Goal: Task Accomplishment & Management: Manage account settings

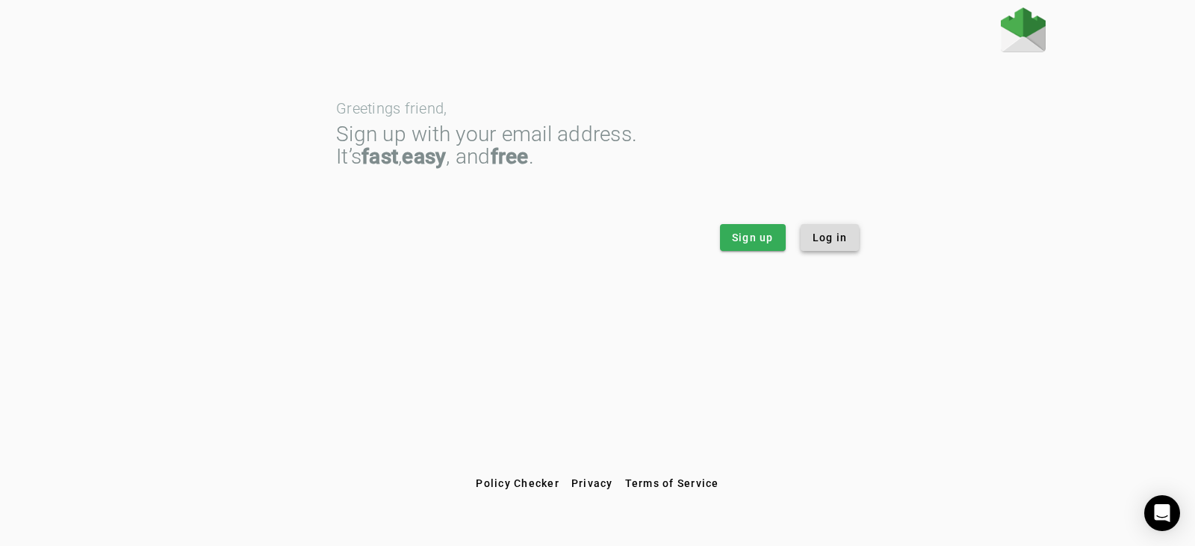
click at [841, 242] on span "Log in" at bounding box center [830, 237] width 35 height 15
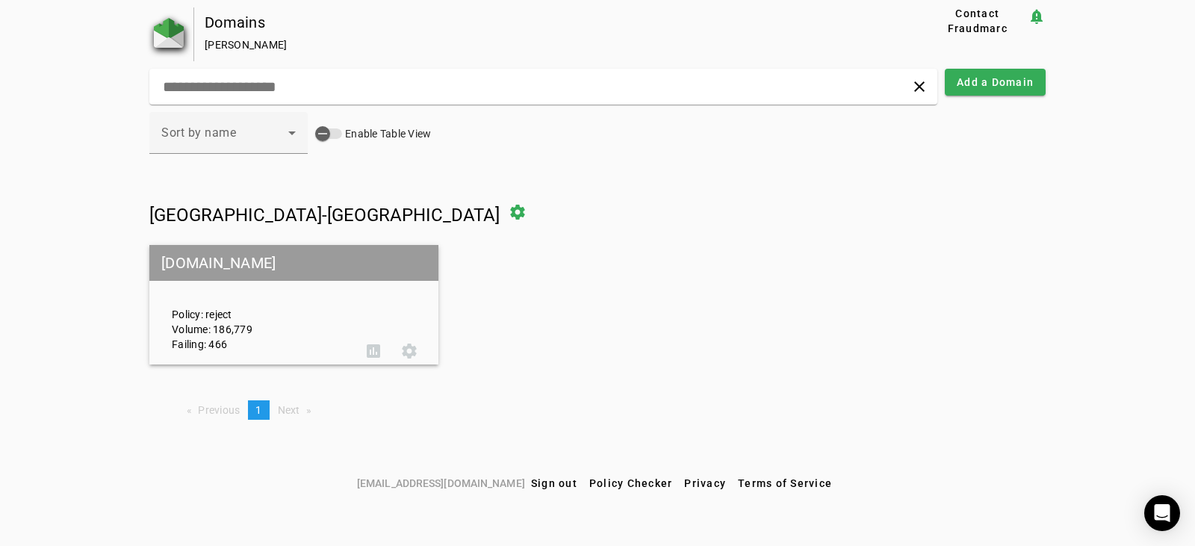
click at [160, 46] on img at bounding box center [169, 33] width 30 height 30
click at [333, 134] on div "button" at bounding box center [323, 134] width 30 height 30
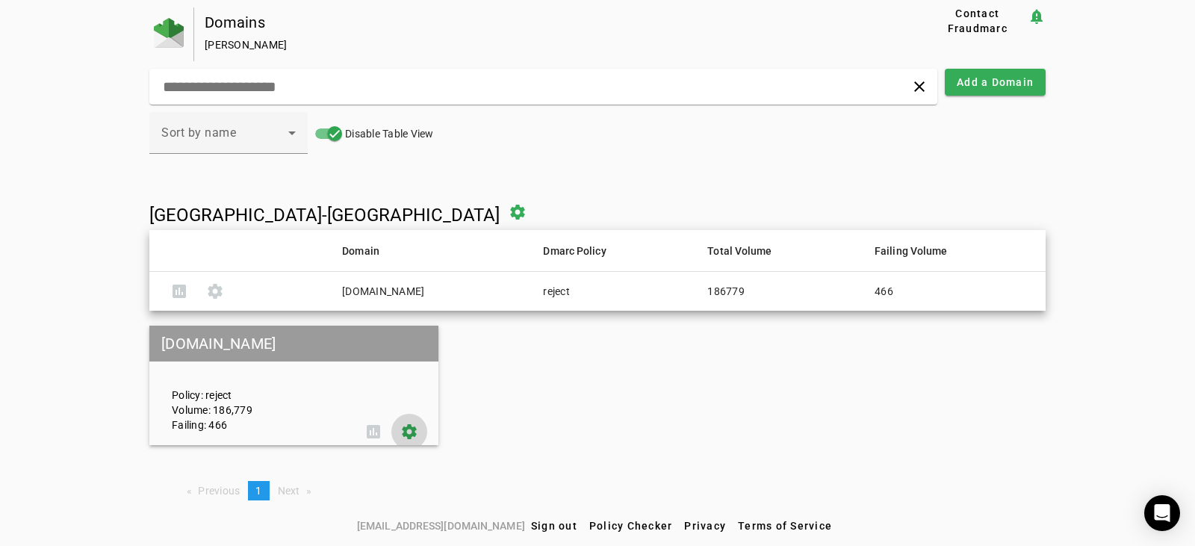
click at [403, 433] on span at bounding box center [409, 432] width 36 height 36
click at [213, 290] on span at bounding box center [215, 291] width 36 height 36
click at [923, 87] on span at bounding box center [920, 87] width 36 height 36
click at [229, 28] on div "Domains" at bounding box center [542, 22] width 675 height 15
drag, startPoint x: 302, startPoint y: 47, endPoint x: 176, endPoint y: 31, distance: 126.5
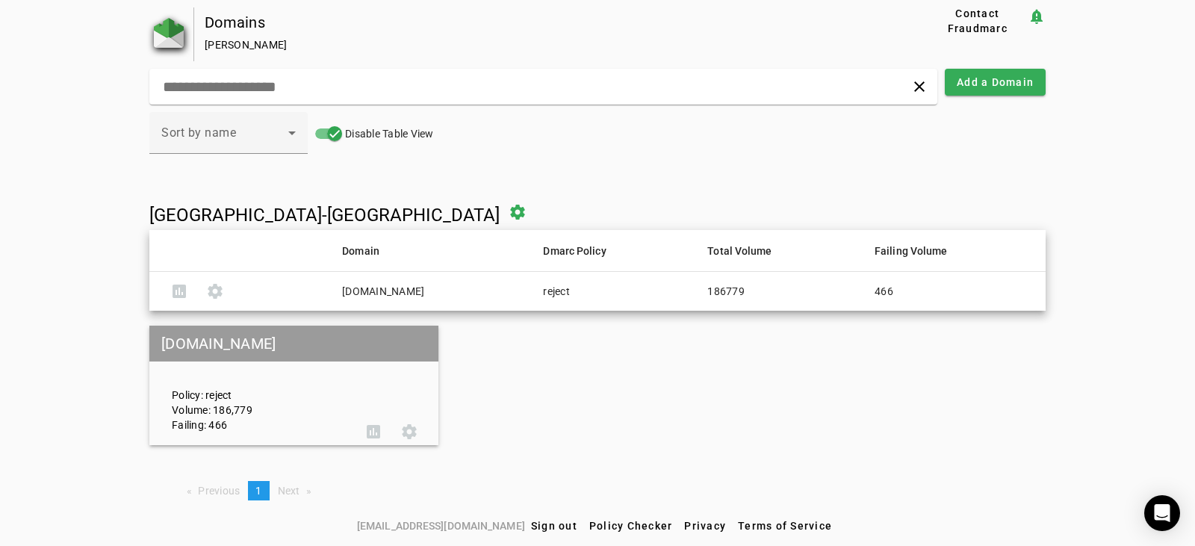
click at [193, 38] on div "Domains Domenic Consoli Contact Fraudmarc notification_important" at bounding box center [597, 34] width 896 height 54
click at [172, 31] on img at bounding box center [169, 33] width 30 height 30
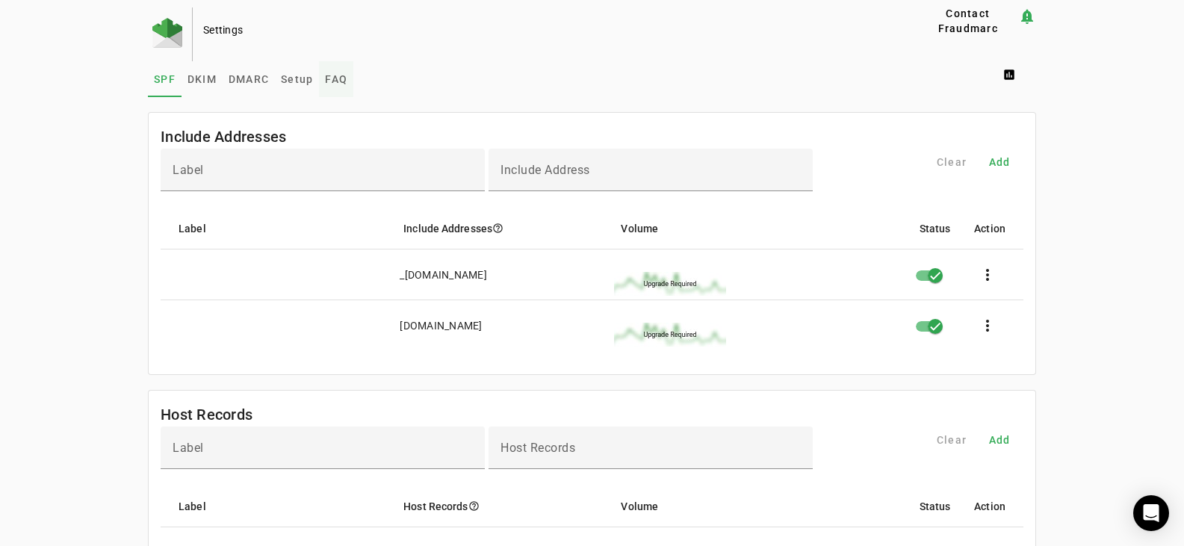
click at [329, 74] on span "FAQ" at bounding box center [336, 79] width 22 height 10
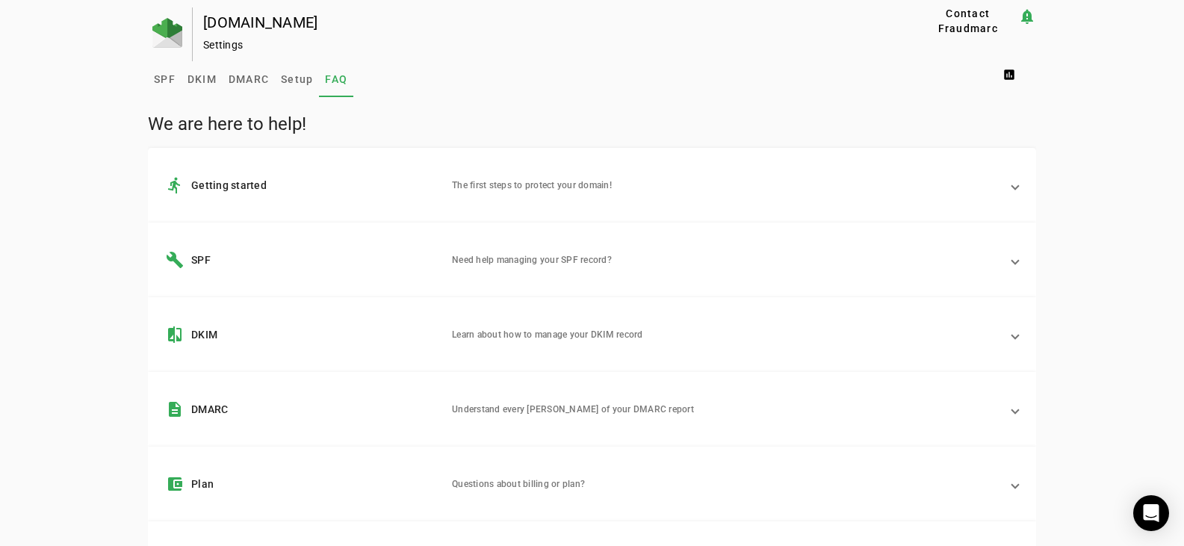
scroll to position [186, 0]
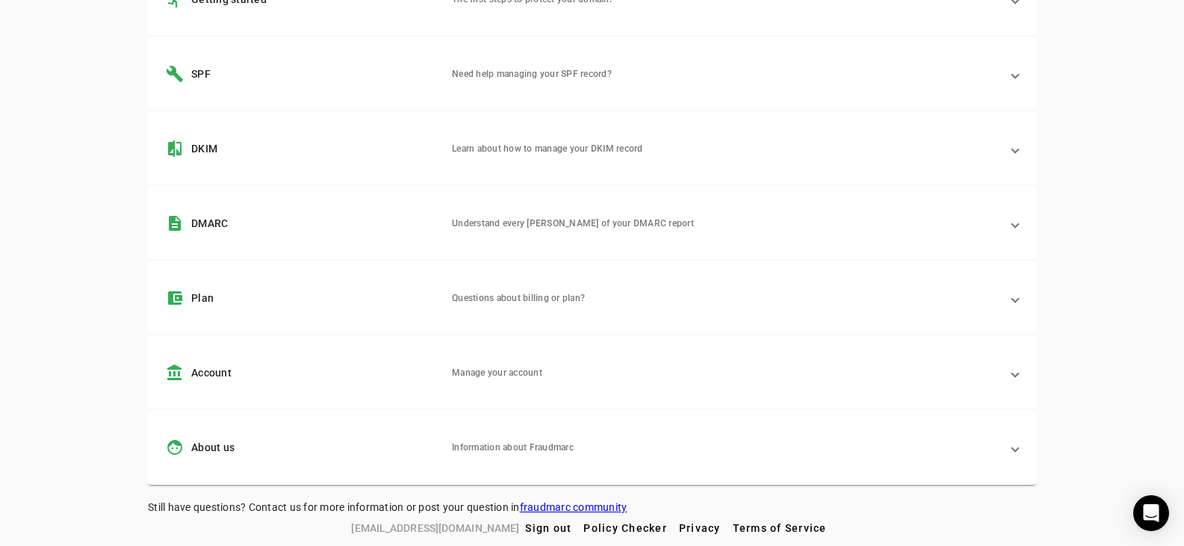
click at [527, 373] on mat-panel-description "Manage your account" at bounding box center [726, 373] width 548 height 18
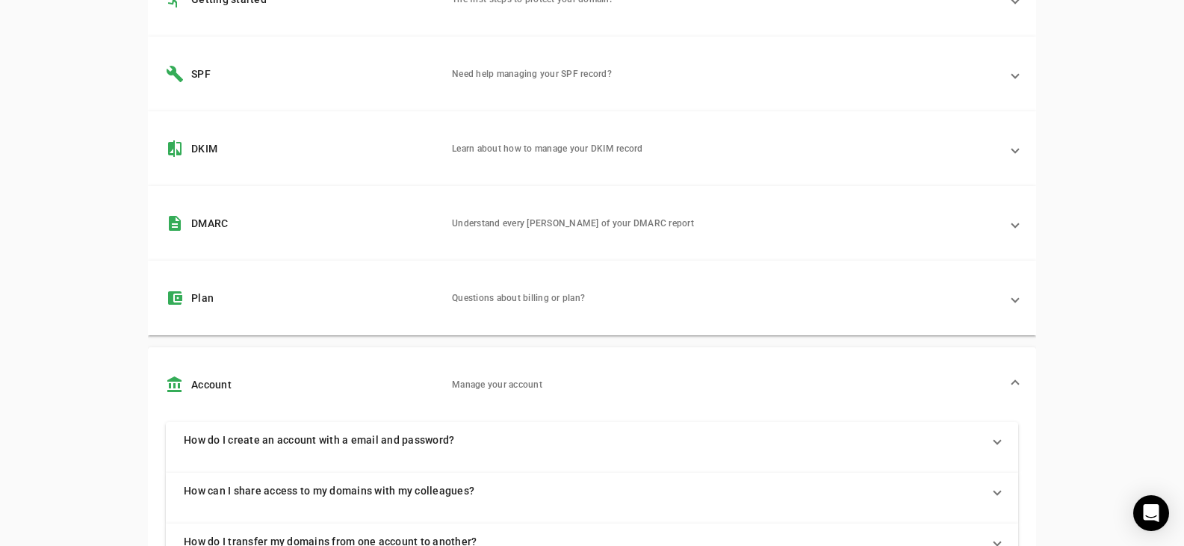
scroll to position [335, 0]
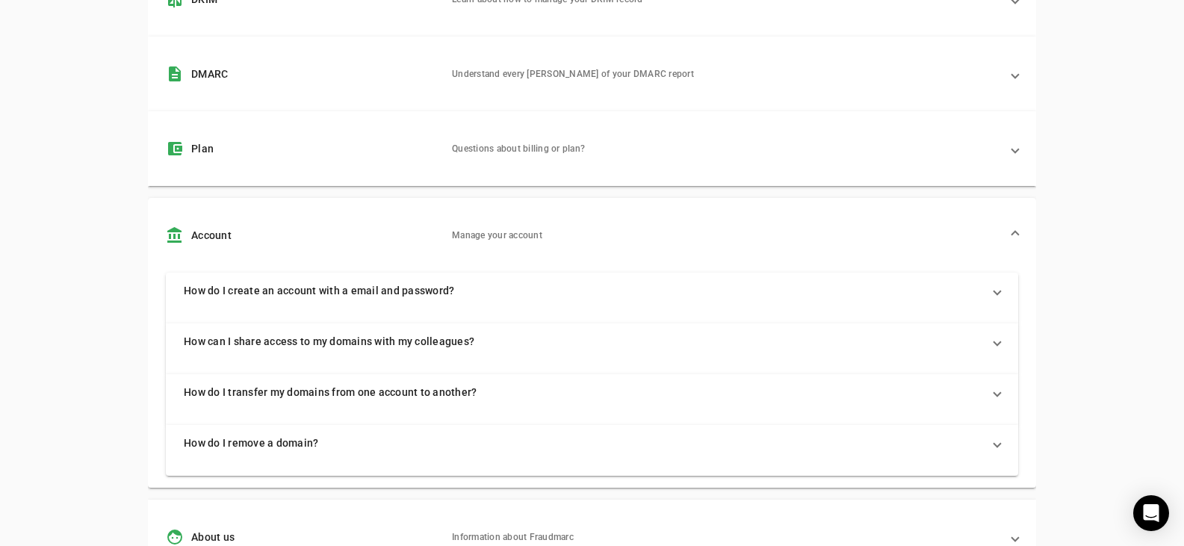
click at [384, 439] on span "How do I remove a domain?" at bounding box center [589, 443] width 811 height 15
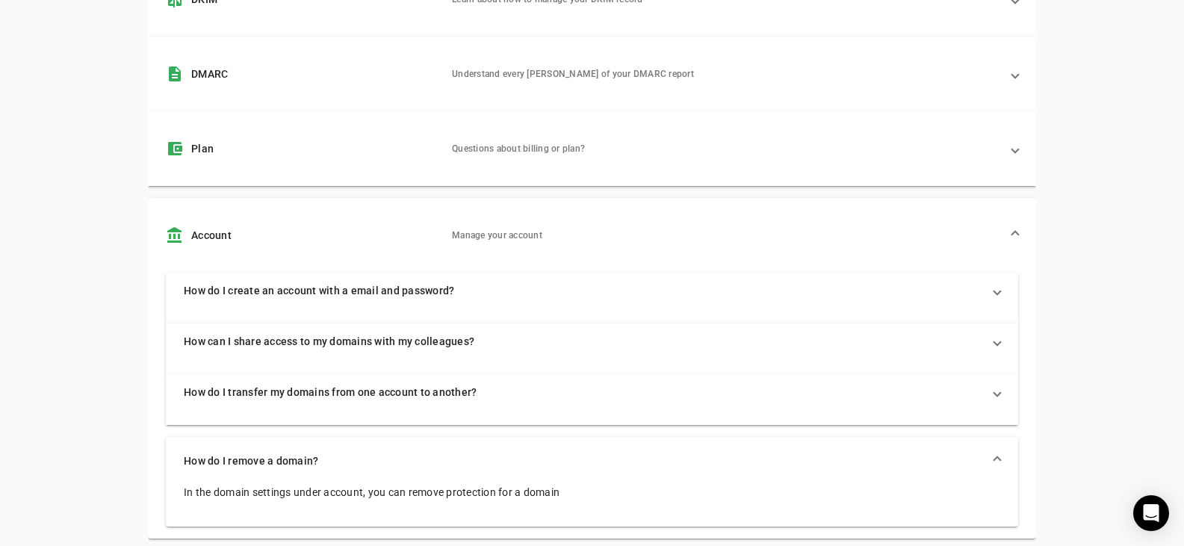
scroll to position [410, 0]
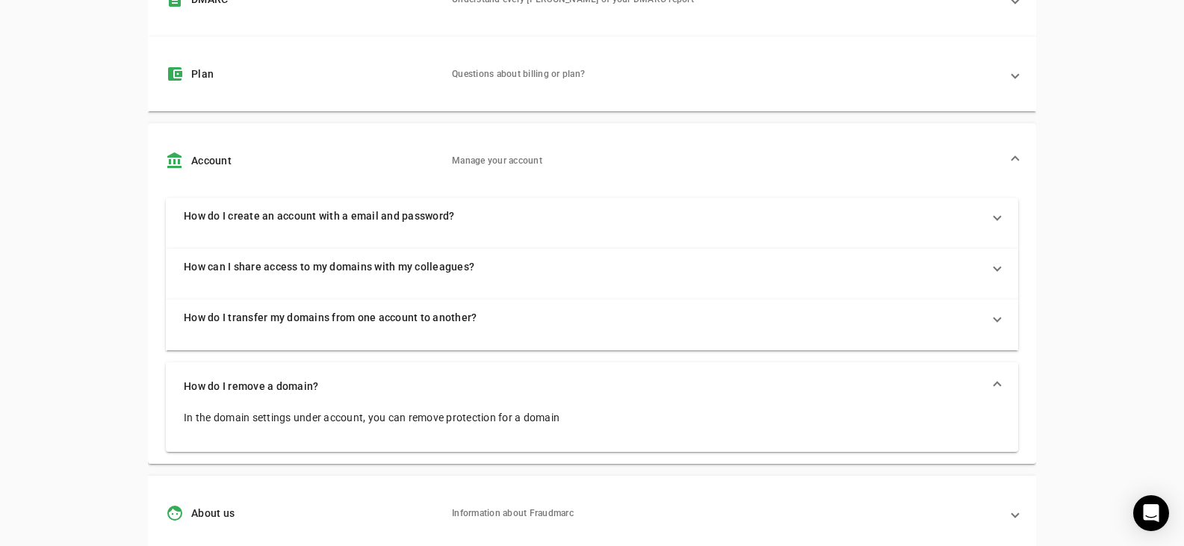
click at [422, 202] on mat-expansion-panel-header "How do I create an account with a email and password?" at bounding box center [592, 216] width 852 height 36
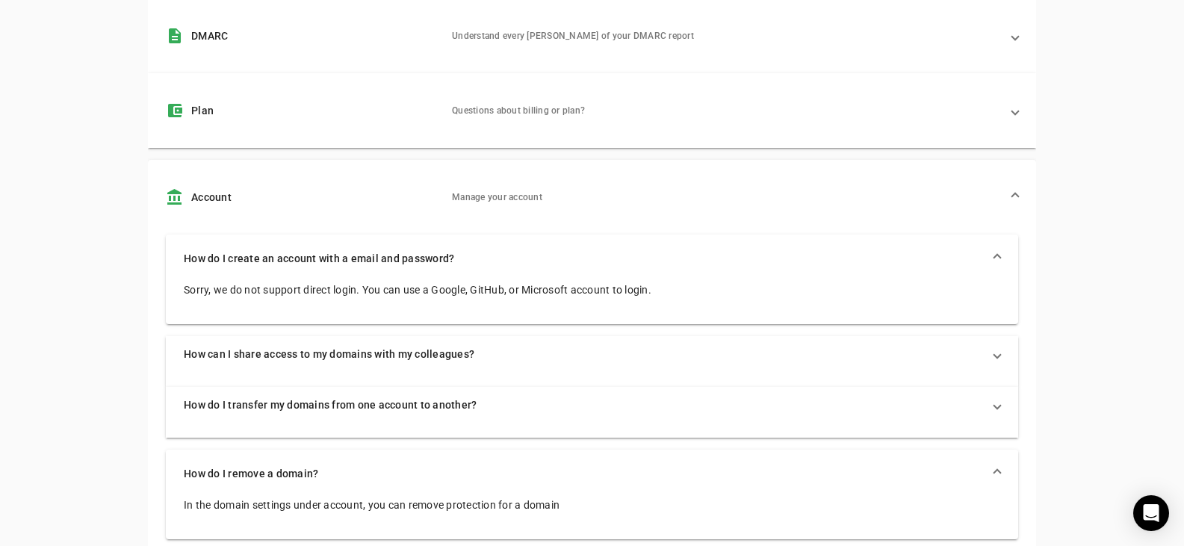
scroll to position [527, 0]
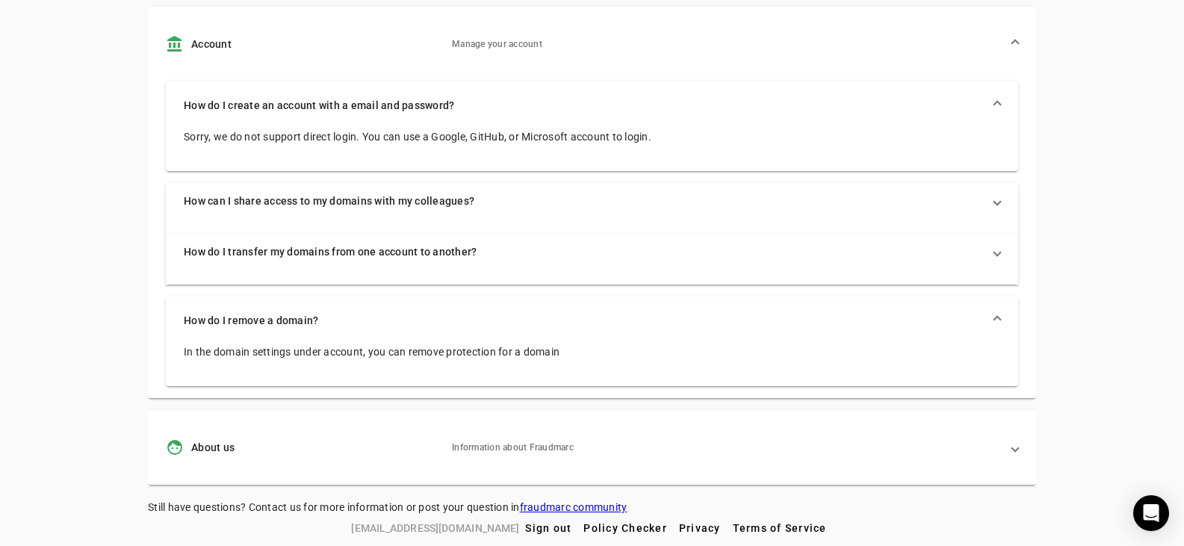
click at [515, 451] on mat-panel-description "Information about Fraudmarc" at bounding box center [726, 448] width 548 height 18
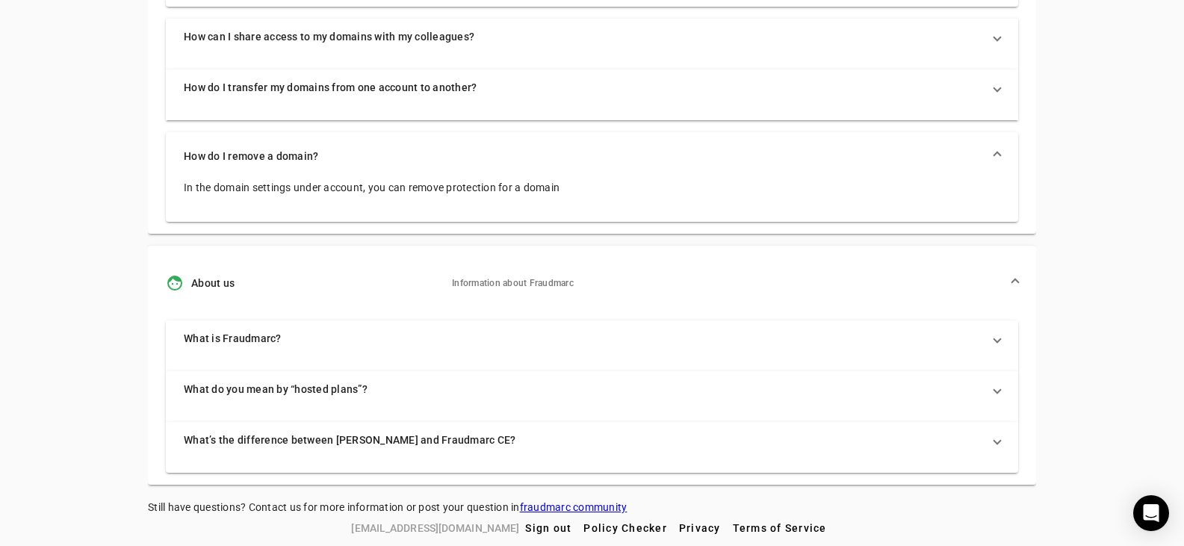
scroll to position [467, 0]
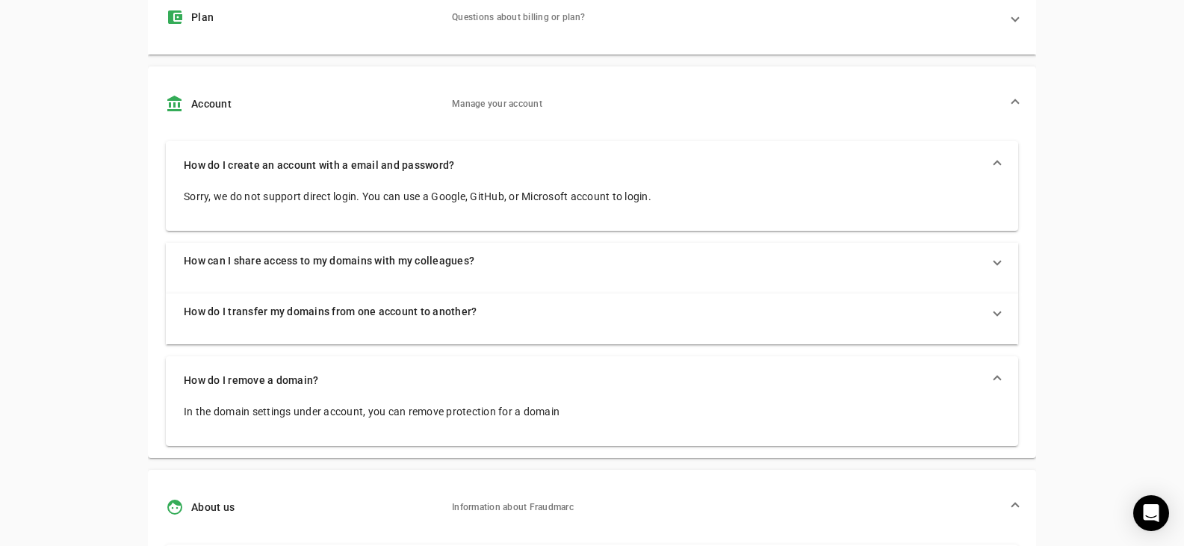
click at [462, 303] on mat-expansion-panel-header "How do I transfer my domains from one account to another?" at bounding box center [592, 312] width 852 height 36
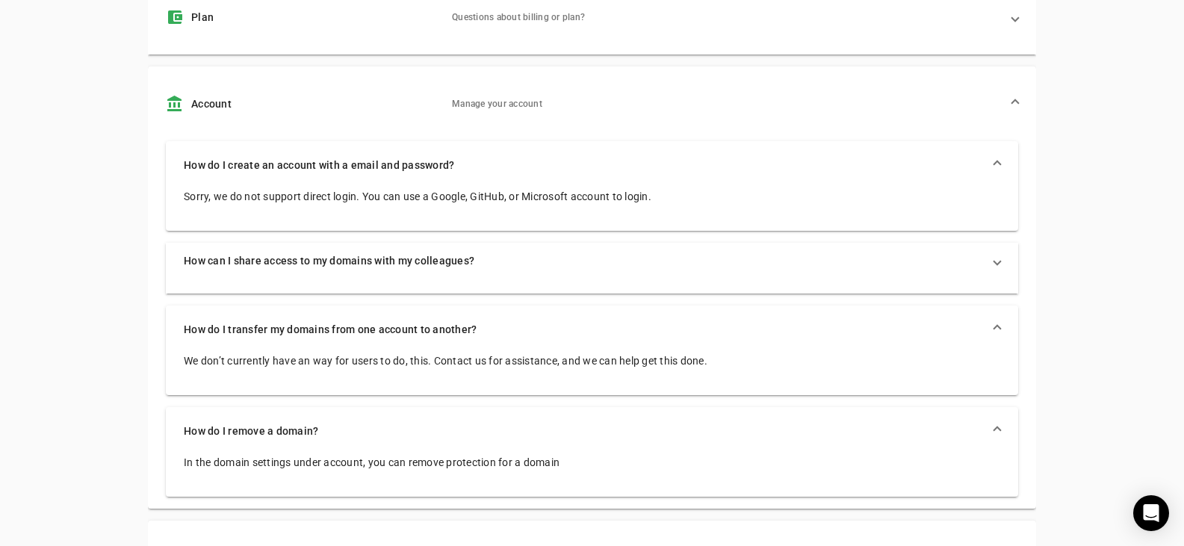
click at [473, 323] on span "How do I transfer my domains from one account to another?" at bounding box center [589, 329] width 811 height 15
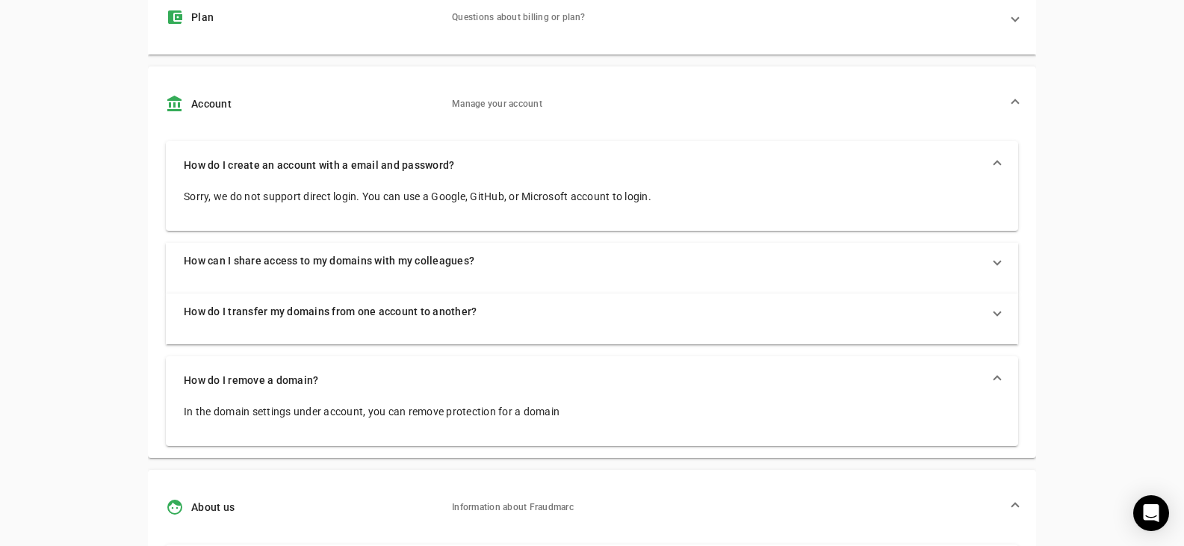
click at [481, 256] on span "How can I share access to my domains with my colleagues?" at bounding box center [589, 260] width 811 height 15
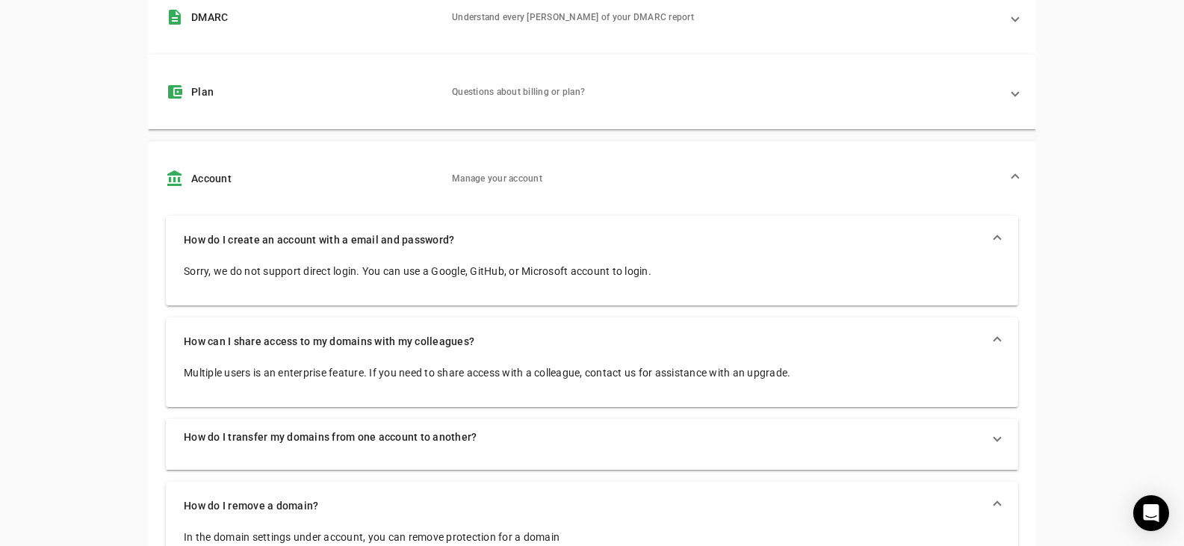
scroll to position [317, 0]
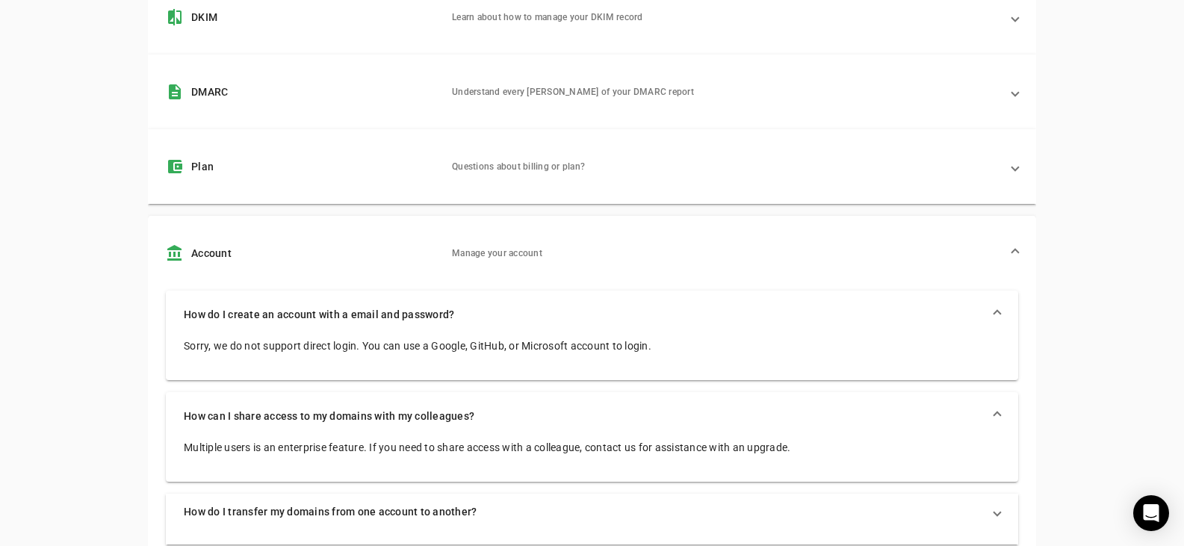
click at [495, 167] on mat-panel-description "Questions about billing or plan?" at bounding box center [726, 167] width 548 height 18
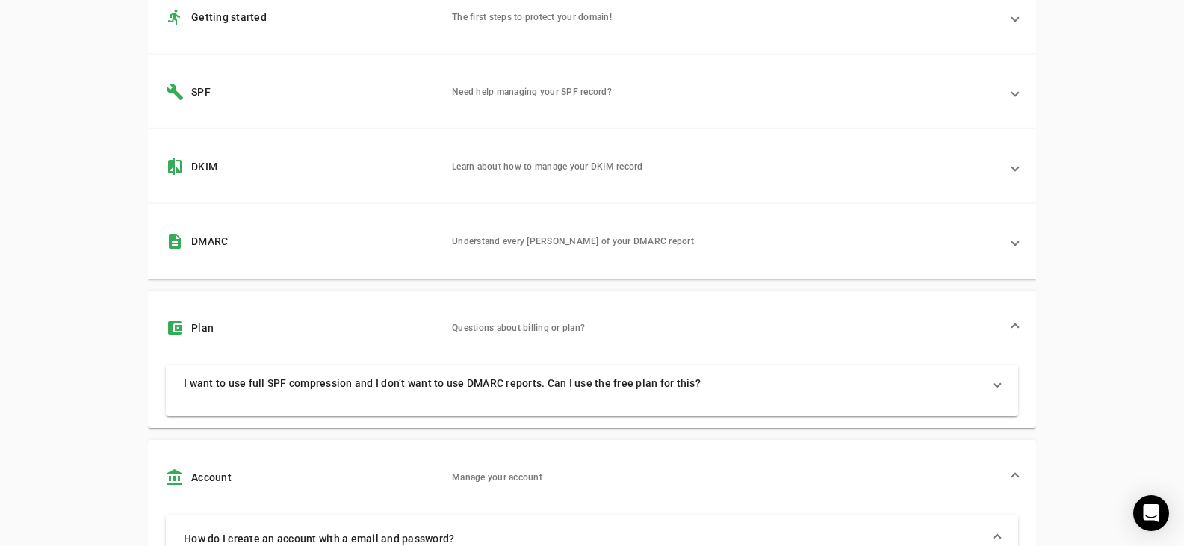
scroll to position [0, 0]
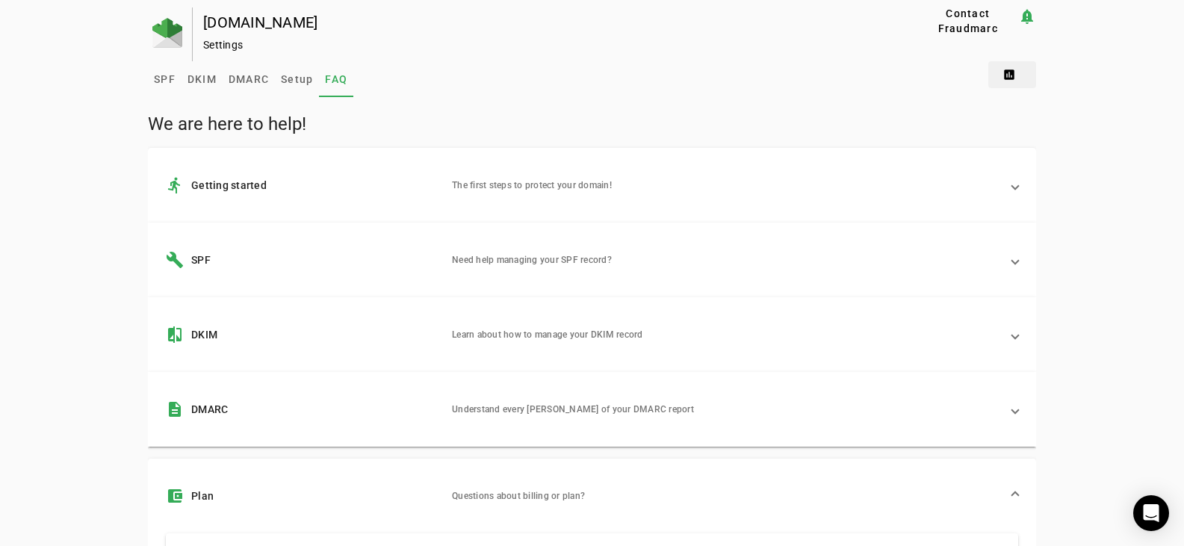
click at [1013, 80] on span at bounding box center [1012, 75] width 48 height 36
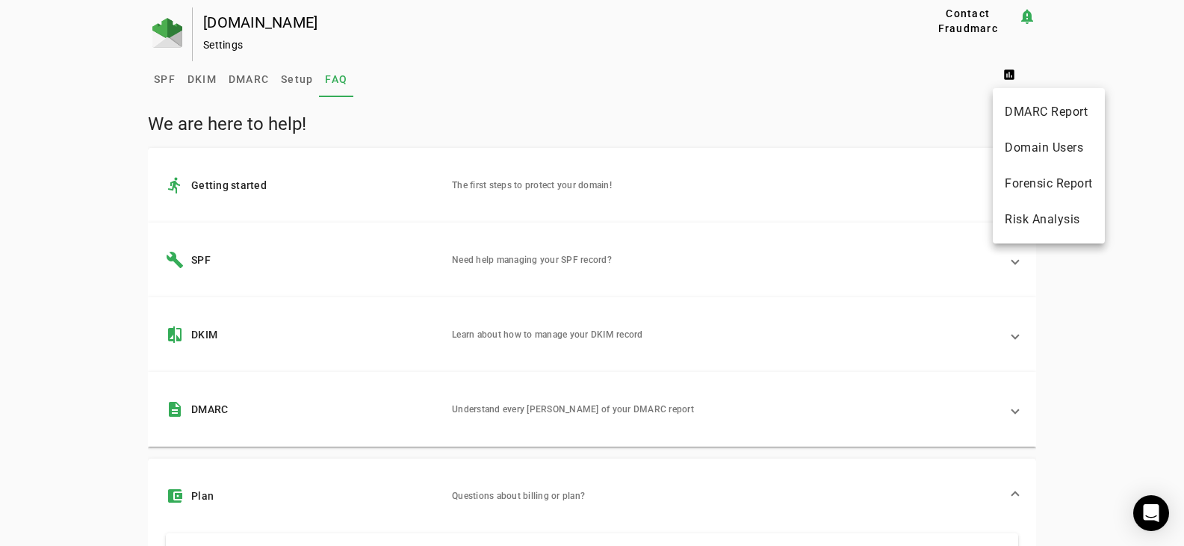
click at [879, 120] on div at bounding box center [592, 273] width 1184 height 546
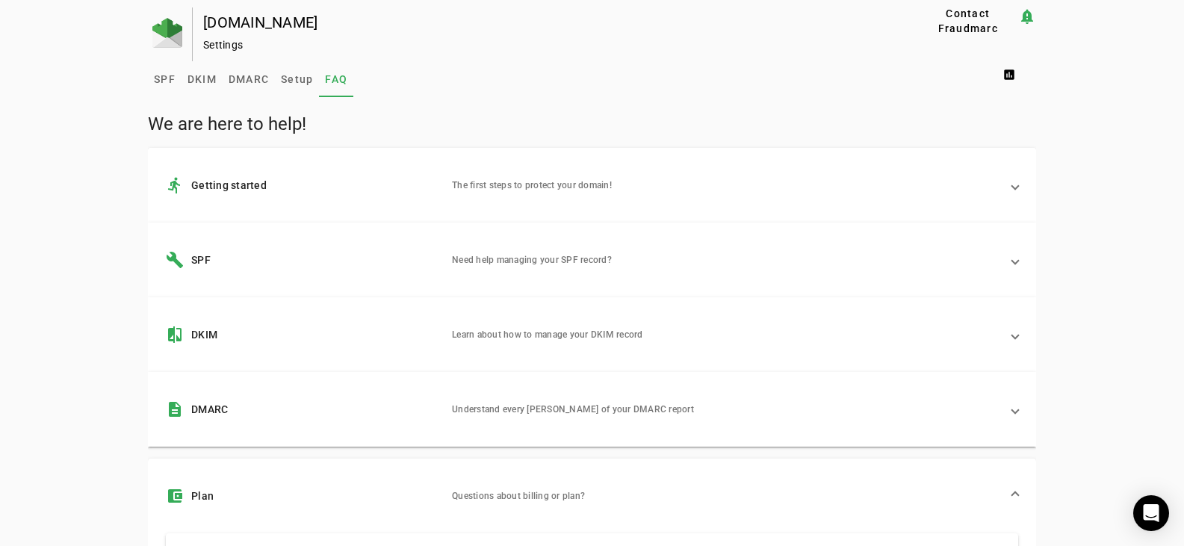
click at [534, 189] on mat-panel-description "The first steps to protect your domain!" at bounding box center [726, 185] width 548 height 18
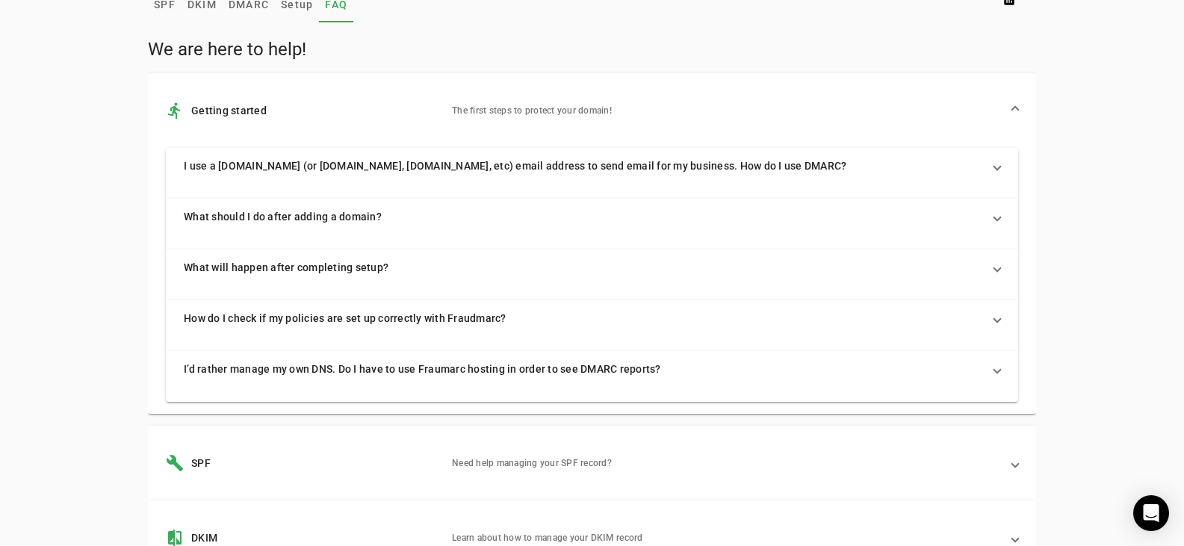
scroll to position [224, 0]
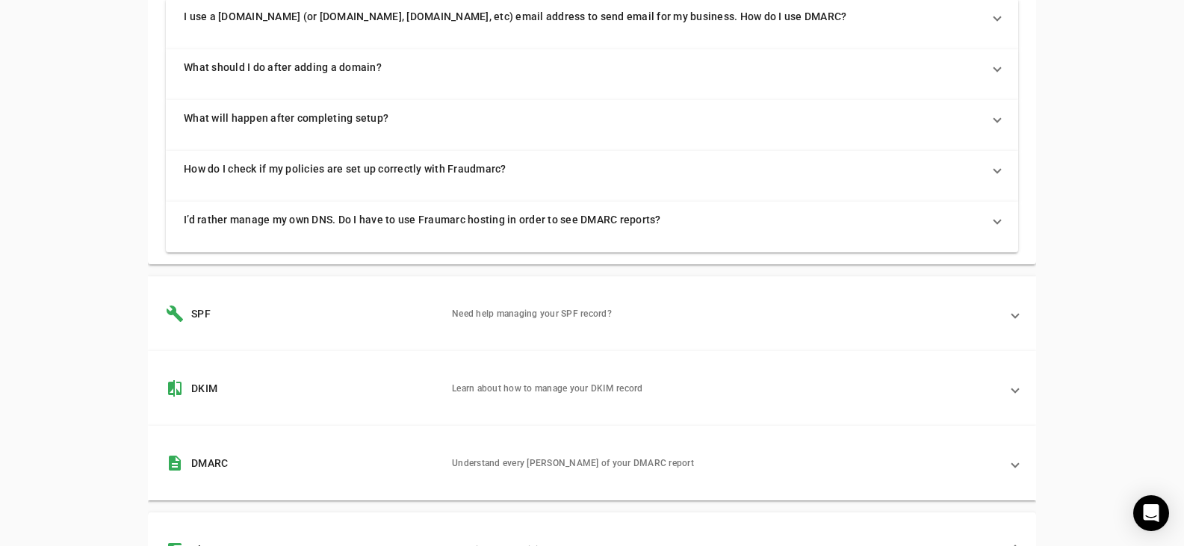
click at [471, 308] on mat-panel-description "Need help managing your SPF record?" at bounding box center [726, 314] width 548 height 18
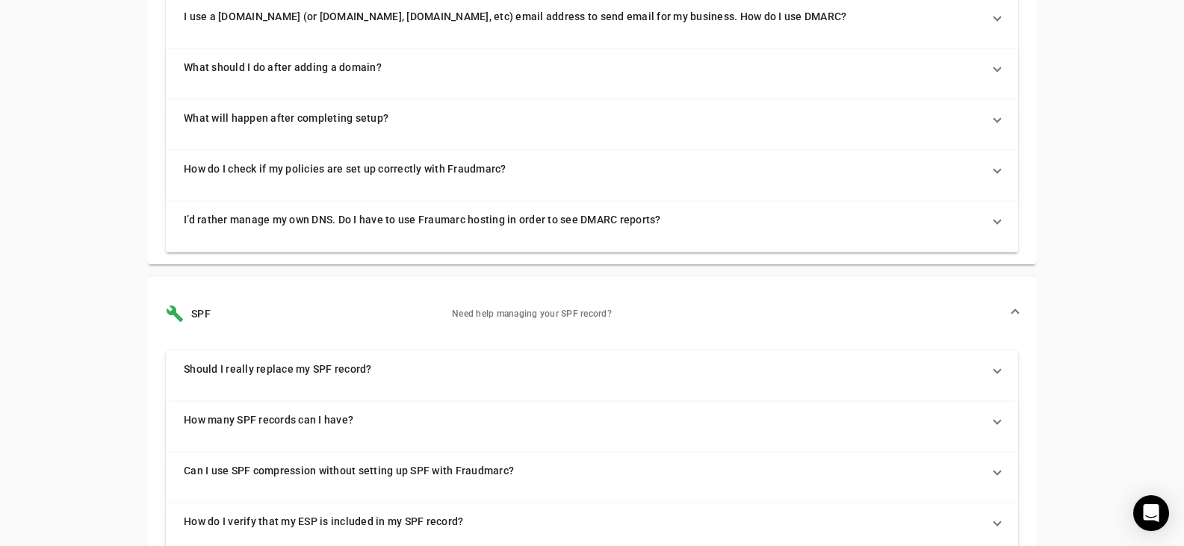
click at [471, 308] on mat-panel-description "Need help managing your SPF record?" at bounding box center [726, 314] width 548 height 18
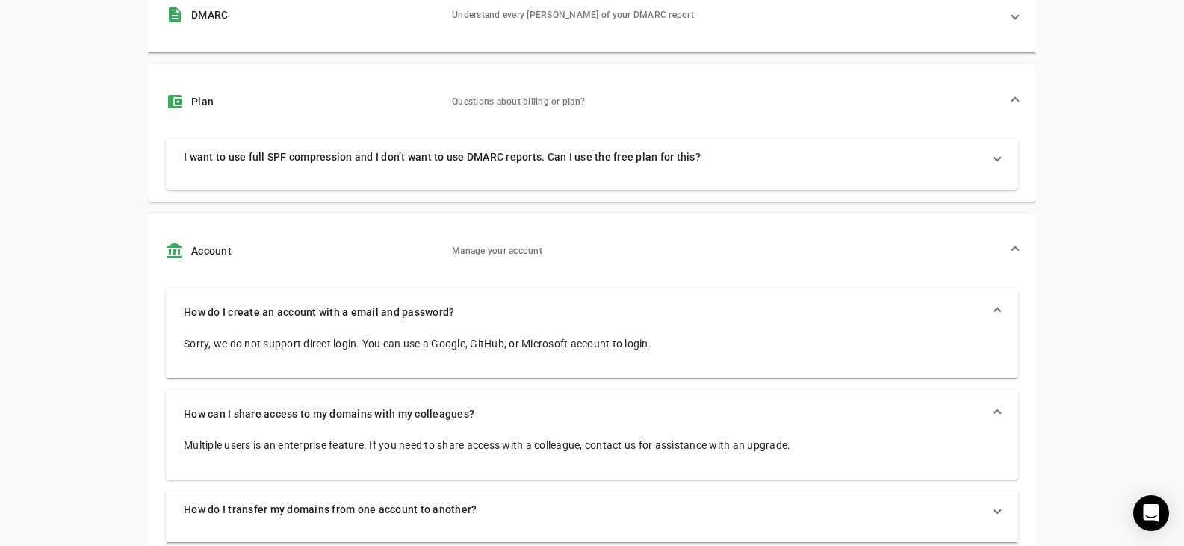
scroll to position [896, 0]
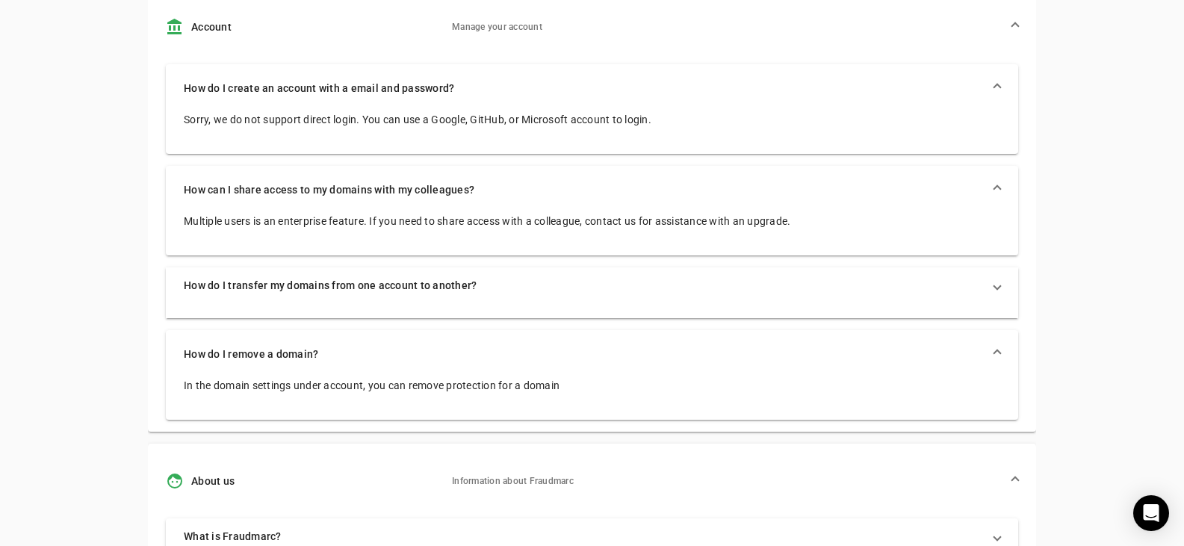
click at [332, 285] on span "How do I transfer my domains from one account to another?" at bounding box center [589, 285] width 811 height 15
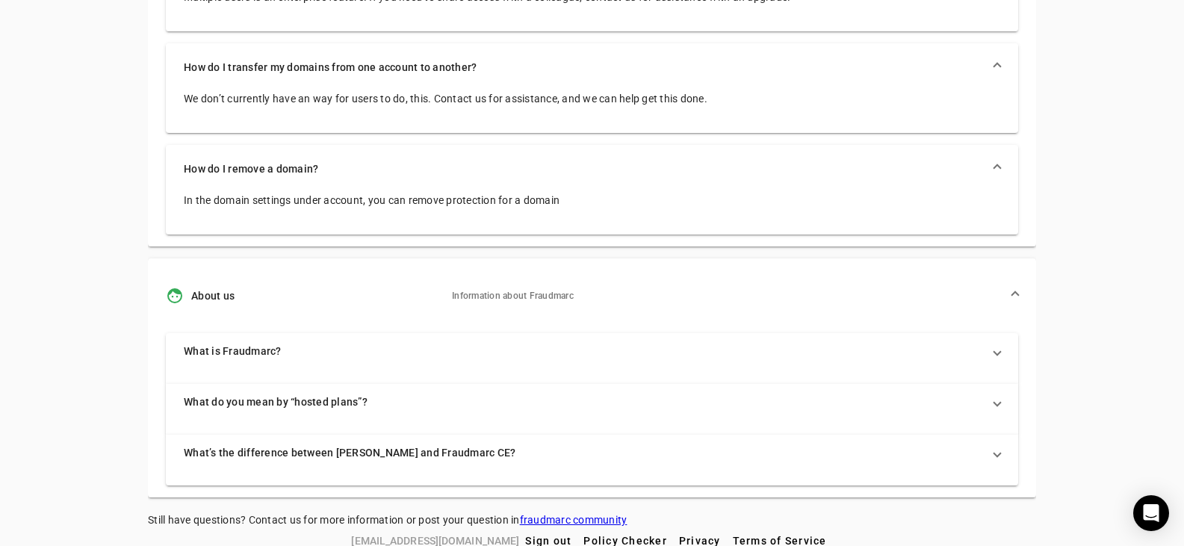
scroll to position [1133, 0]
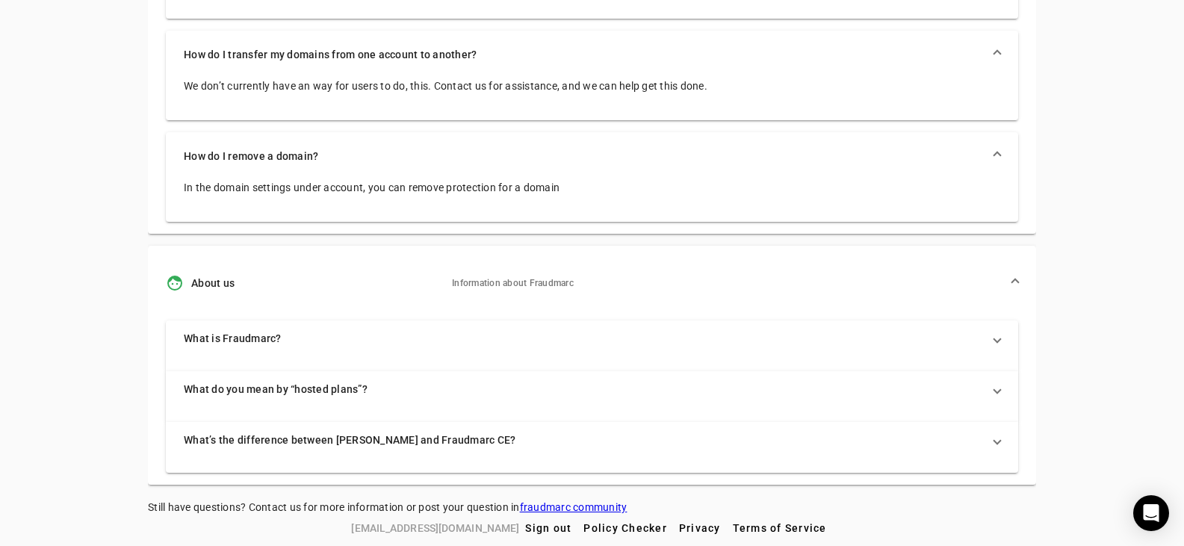
click at [559, 503] on link "fraudmarc community" at bounding box center [574, 507] width 108 height 12
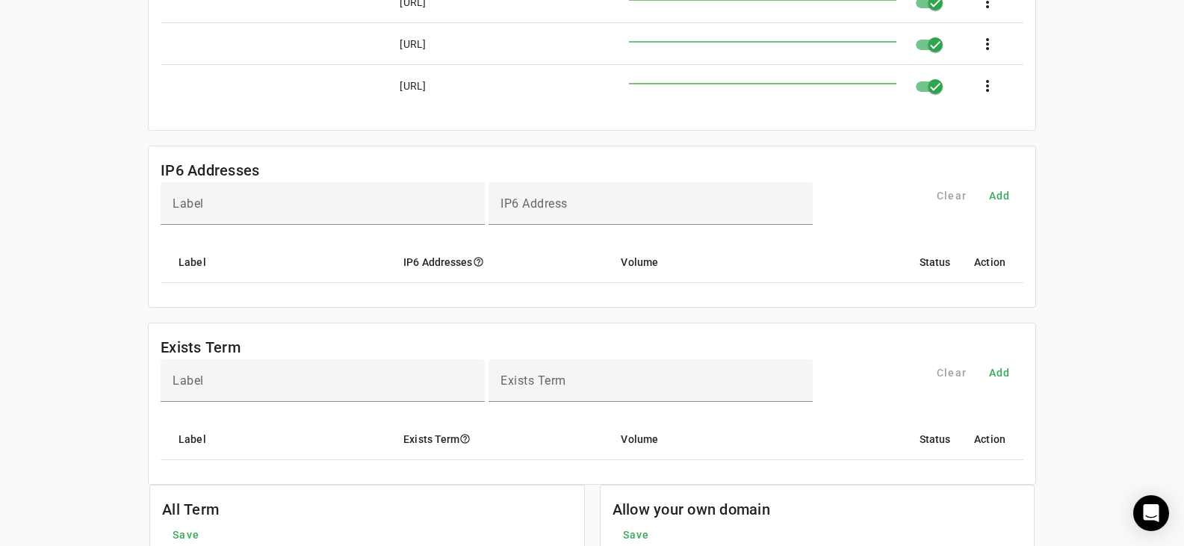
scroll to position [949, 0]
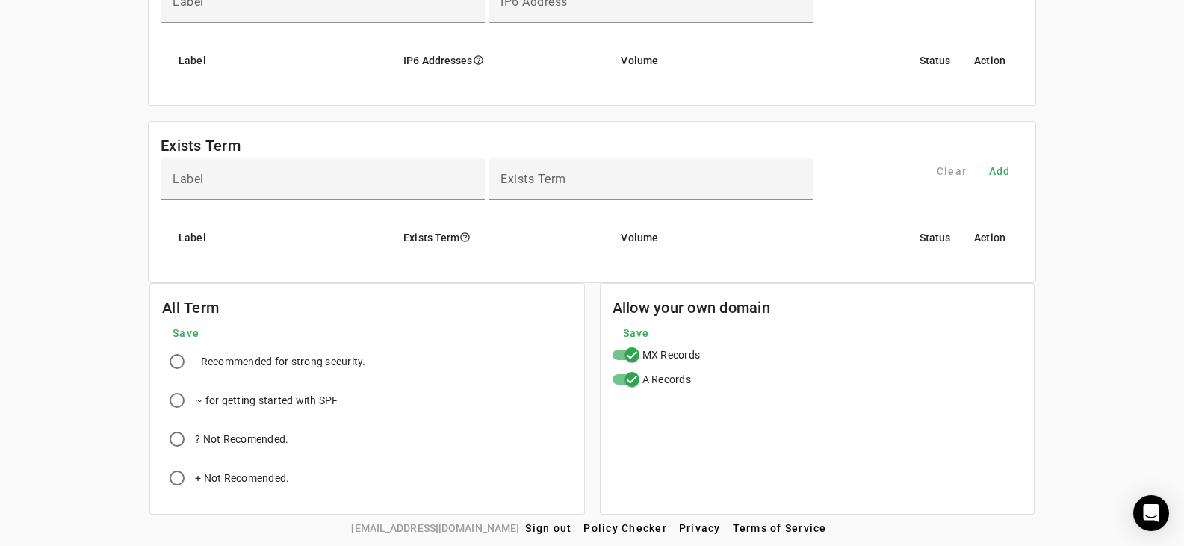
click at [438, 527] on span "[EMAIL_ADDRESS][DOMAIN_NAME]" at bounding box center [435, 528] width 168 height 16
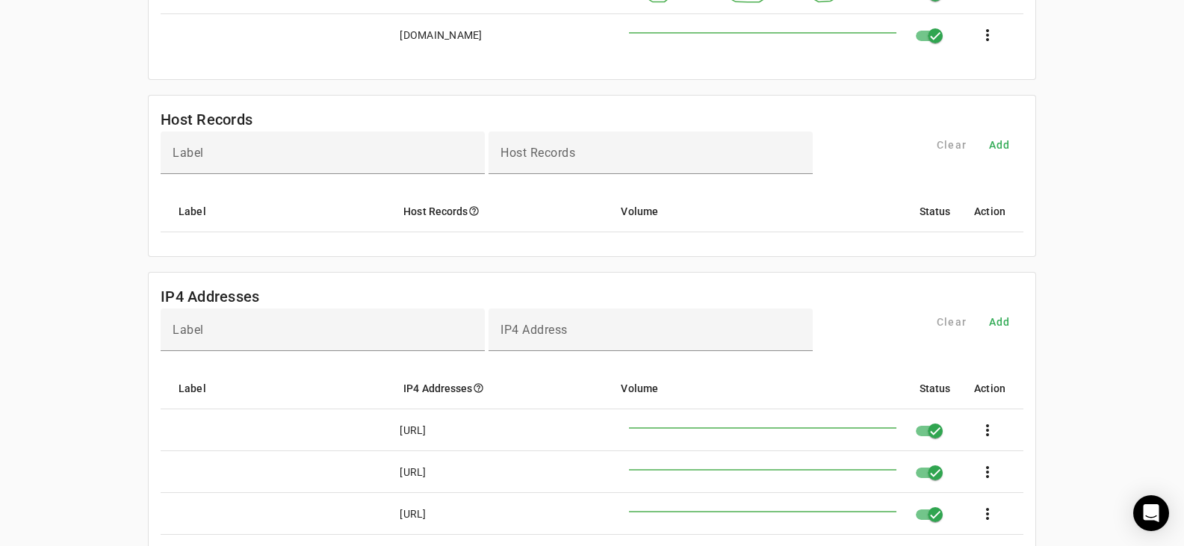
scroll to position [0, 0]
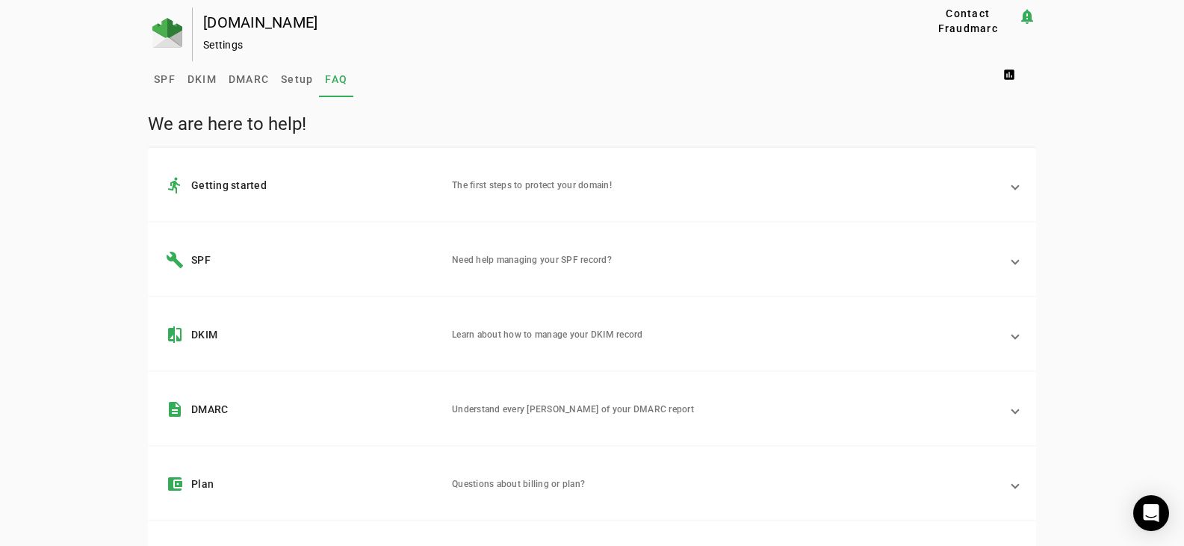
scroll to position [186, 0]
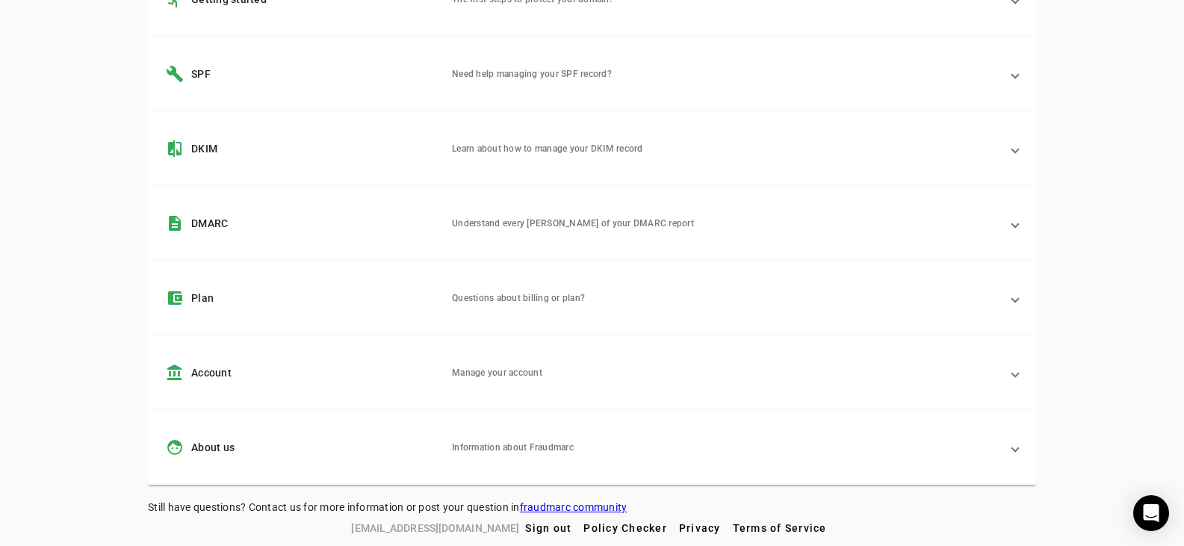
click at [512, 445] on mat-panel-description "Information about Fraudmarc" at bounding box center [726, 448] width 548 height 18
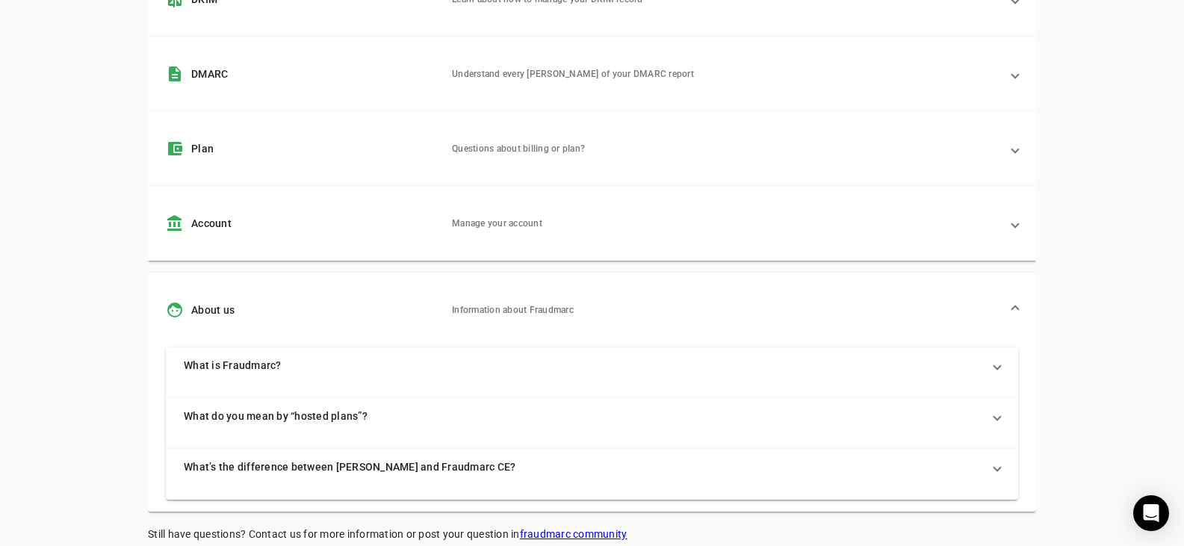
scroll to position [362, 0]
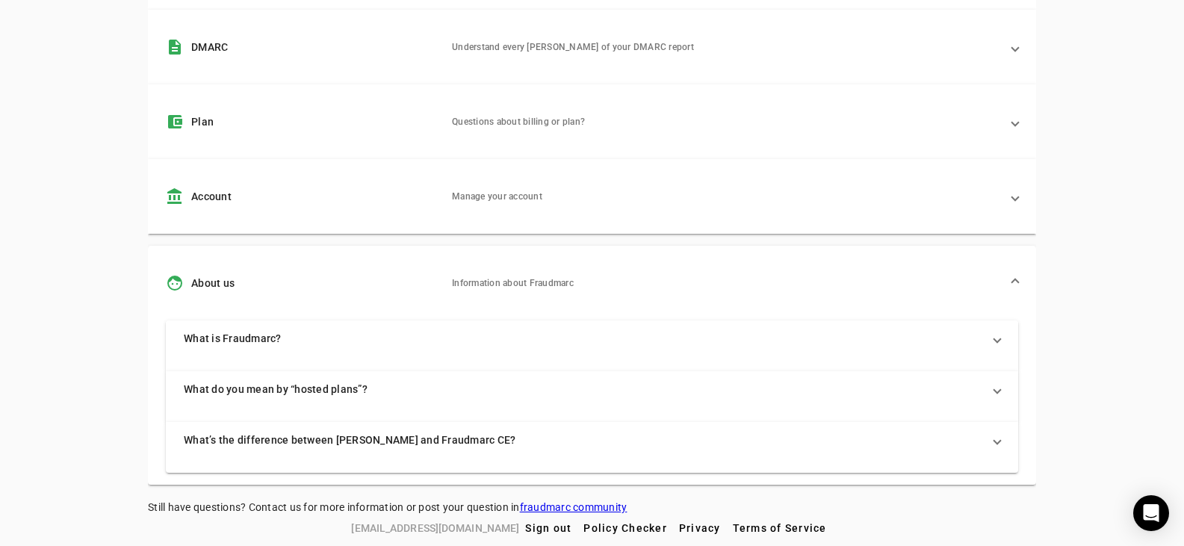
click at [346, 344] on span "What is Fraudmarc?" at bounding box center [589, 338] width 811 height 15
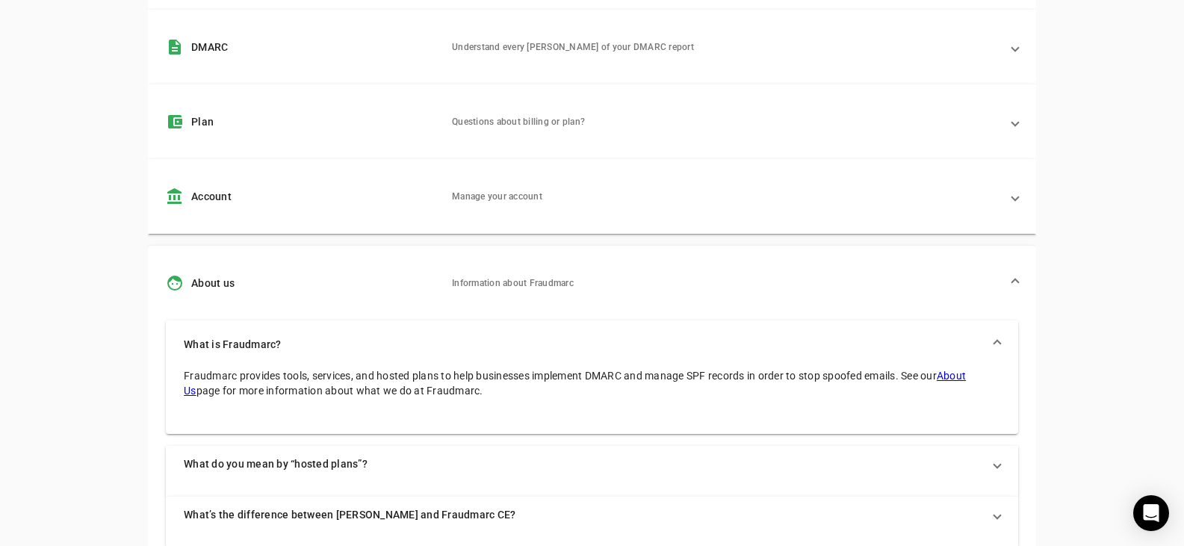
click at [346, 343] on span "What is Fraudmarc?" at bounding box center [589, 344] width 811 height 15
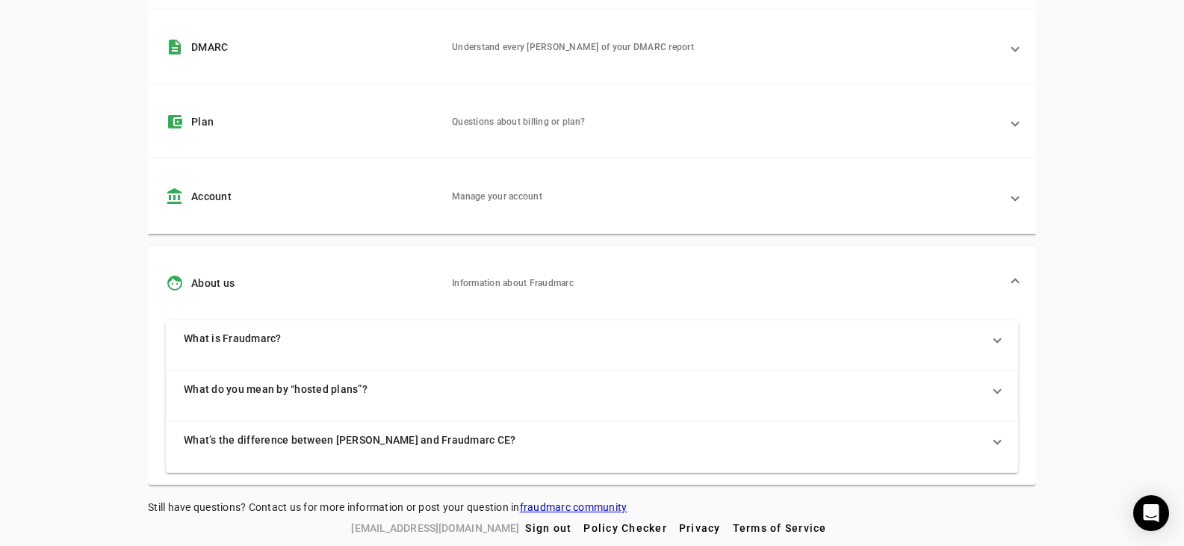
click at [385, 187] on mat-expansion-panel-header "account_balance Account Manage your account" at bounding box center [592, 196] width 888 height 75
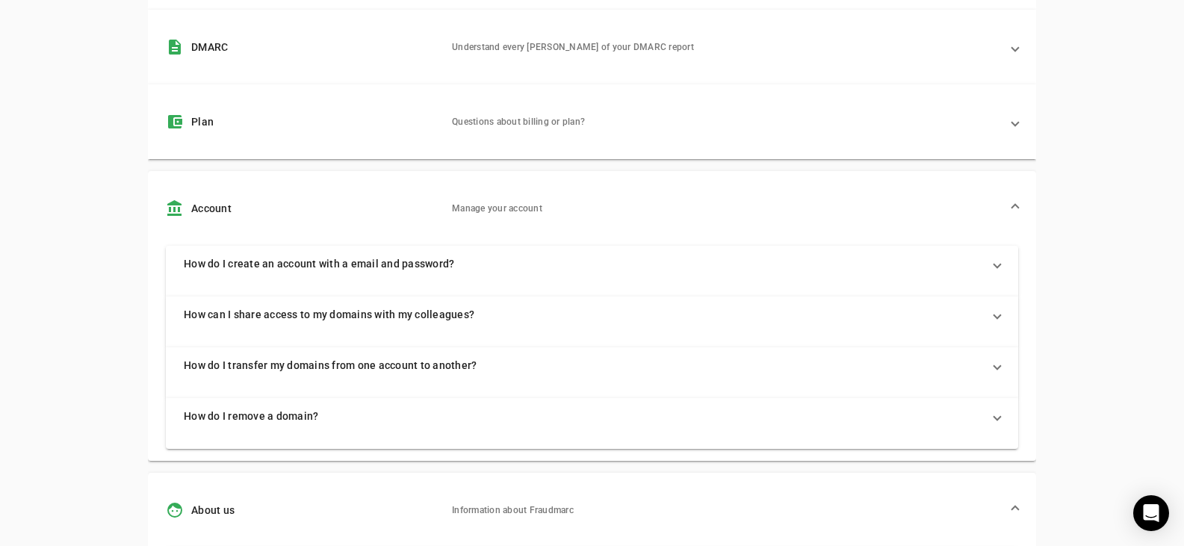
click at [314, 421] on span "How do I remove a domain?" at bounding box center [589, 416] width 811 height 15
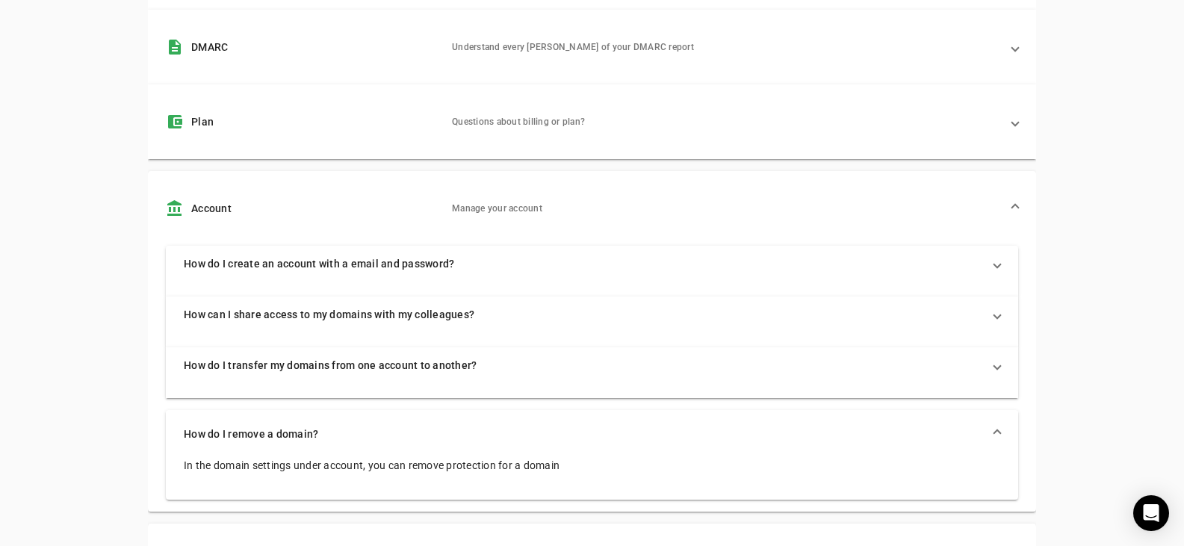
scroll to position [0, 0]
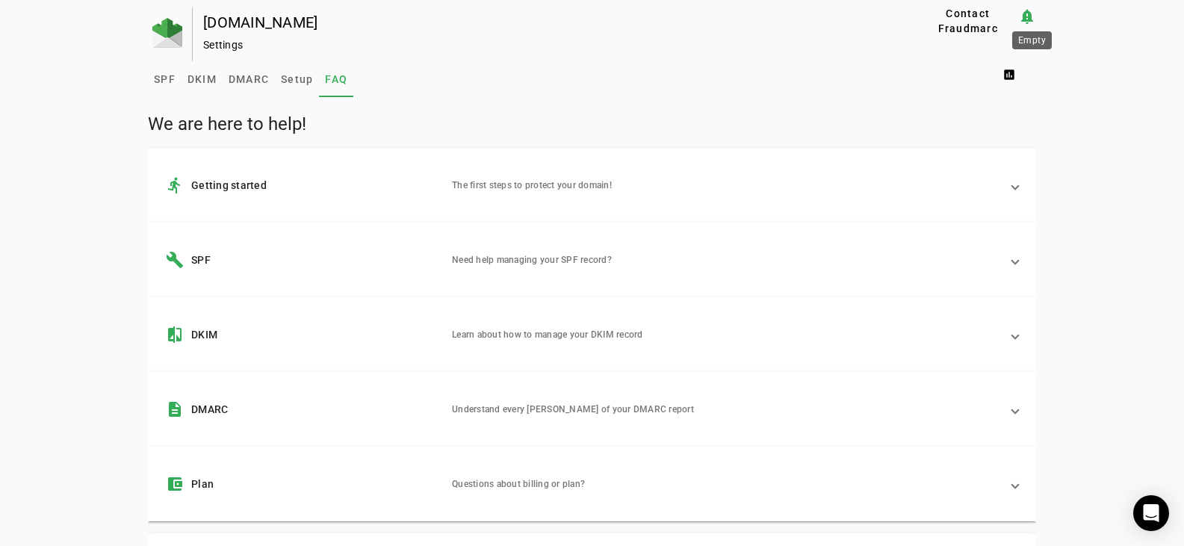
click at [1036, 12] on mat-icon "notification_important" at bounding box center [1027, 16] width 18 height 18
click at [193, 28] on div "swsdk6.com Settings" at bounding box center [533, 34] width 680 height 54
click at [220, 24] on div "[DOMAIN_NAME]" at bounding box center [536, 22] width 666 height 15
click at [228, 48] on div "Settings" at bounding box center [536, 44] width 666 height 15
click at [148, 76] on link "SPF" at bounding box center [165, 79] width 34 height 36
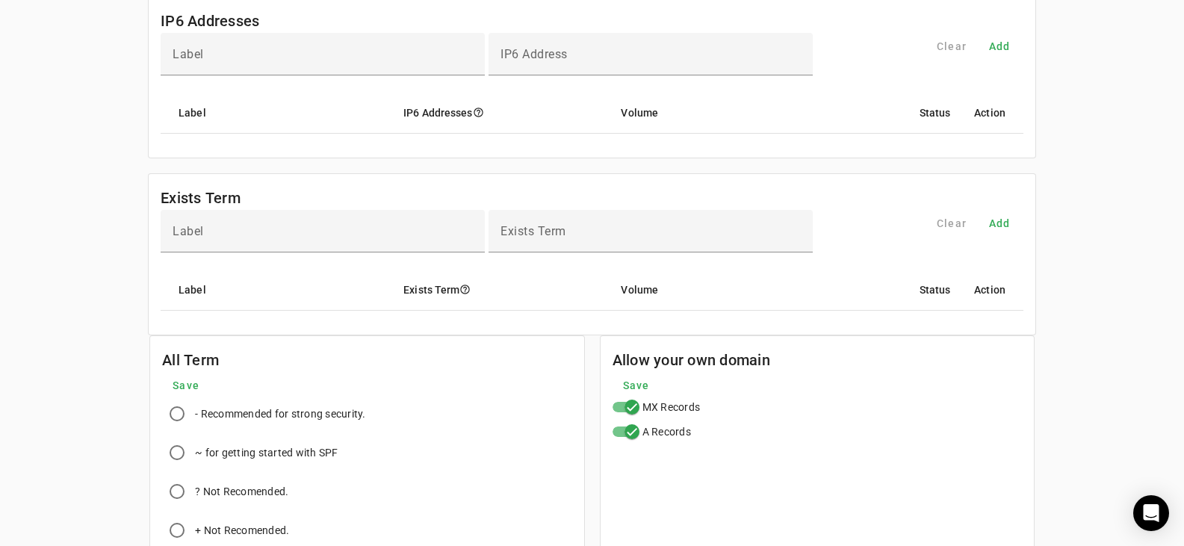
scroll to position [949, 0]
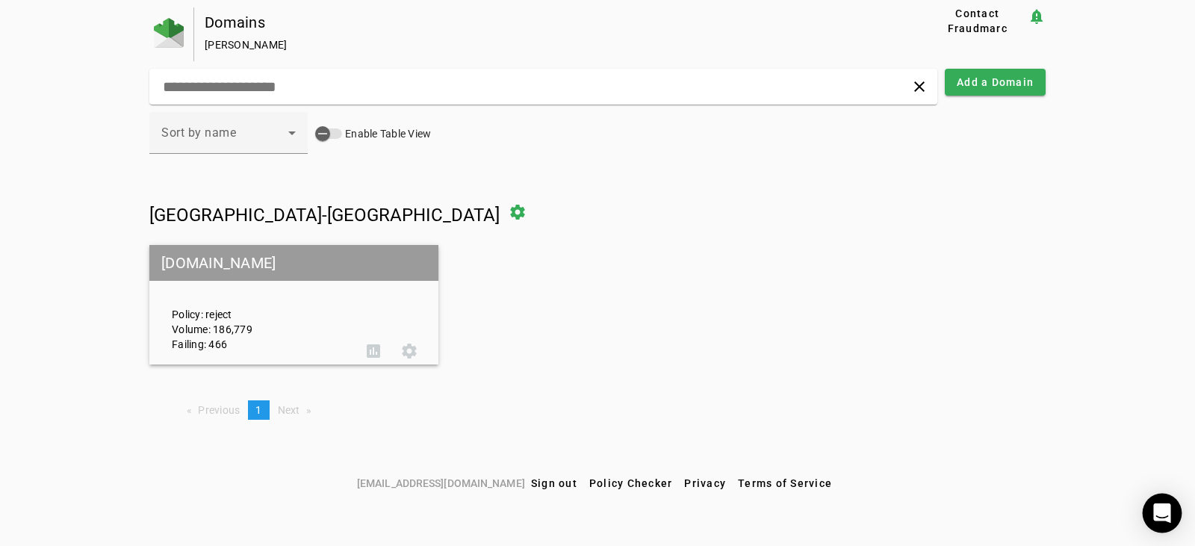
click at [1180, 0] on body "Domains [PERSON_NAME] Contact Fraudmarc notification_important clear Add a Doma…" at bounding box center [597, 0] width 1195 height 0
click at [1158, 518] on icon "Open Intercom Messenger" at bounding box center [1161, 512] width 17 height 19
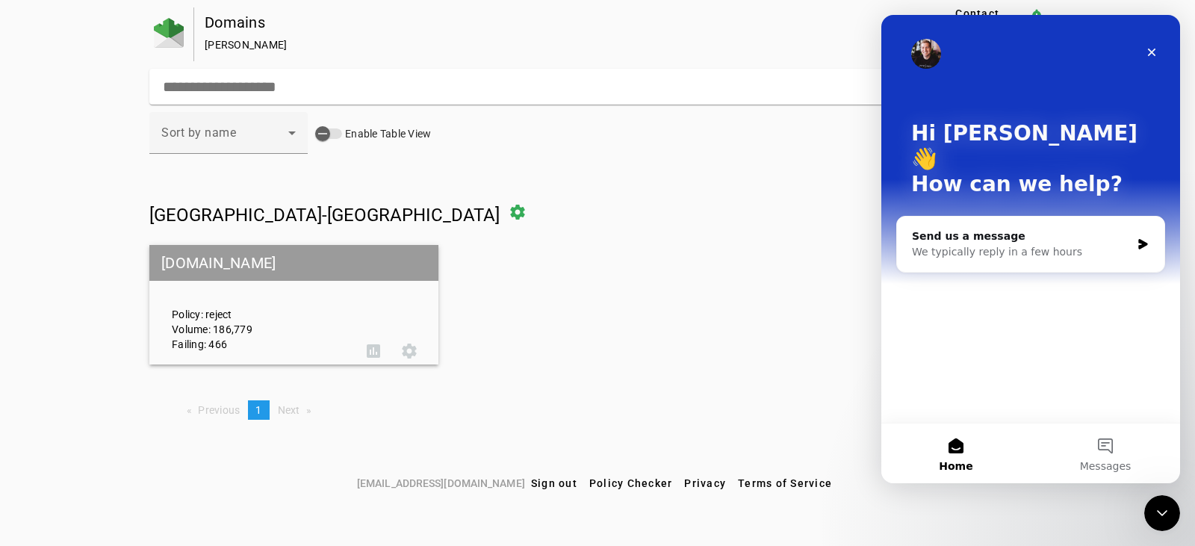
click at [770, 235] on div "[GEOGRAPHIC_DATA]-[GEOGRAPHIC_DATA] settings [DOMAIN_NAME] Policy: reject Volum…" at bounding box center [597, 279] width 896 height 170
click at [929, 53] on img "Intercom messenger" at bounding box center [926, 54] width 30 height 30
click at [1154, 54] on icon "Close" at bounding box center [1152, 53] width 8 height 8
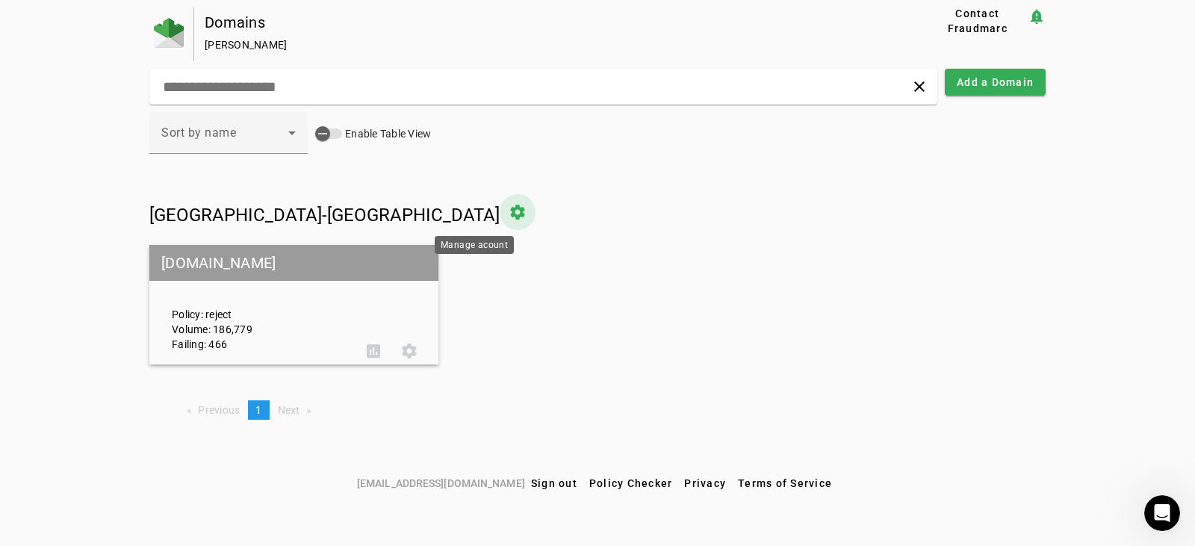
click at [500, 216] on span at bounding box center [518, 212] width 36 height 36
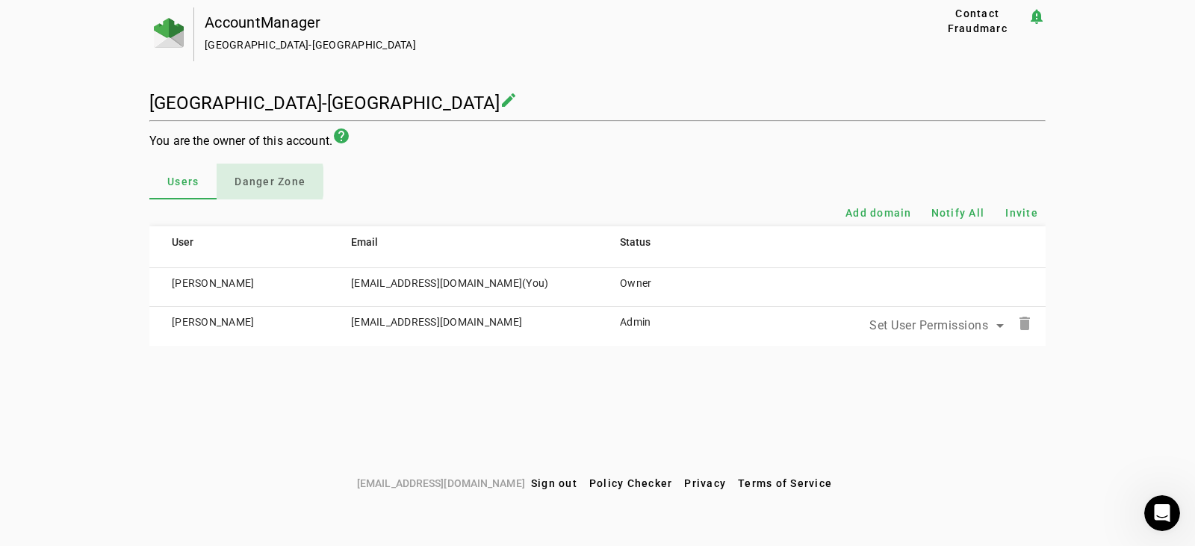
click at [261, 182] on span "Danger Zone" at bounding box center [270, 181] width 71 height 10
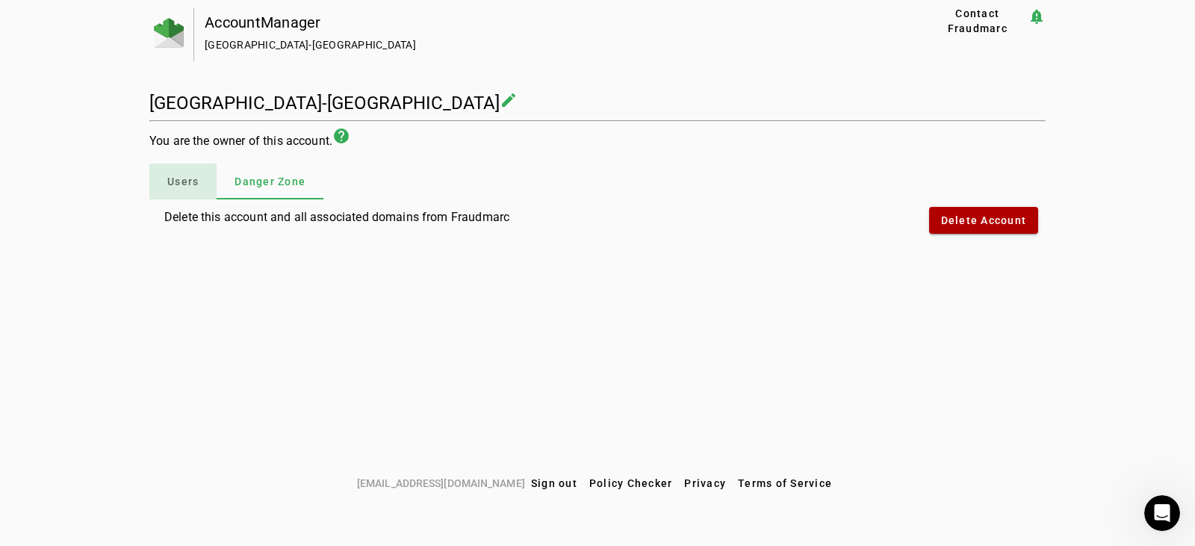
click at [178, 183] on span "Users" at bounding box center [182, 181] width 31 height 10
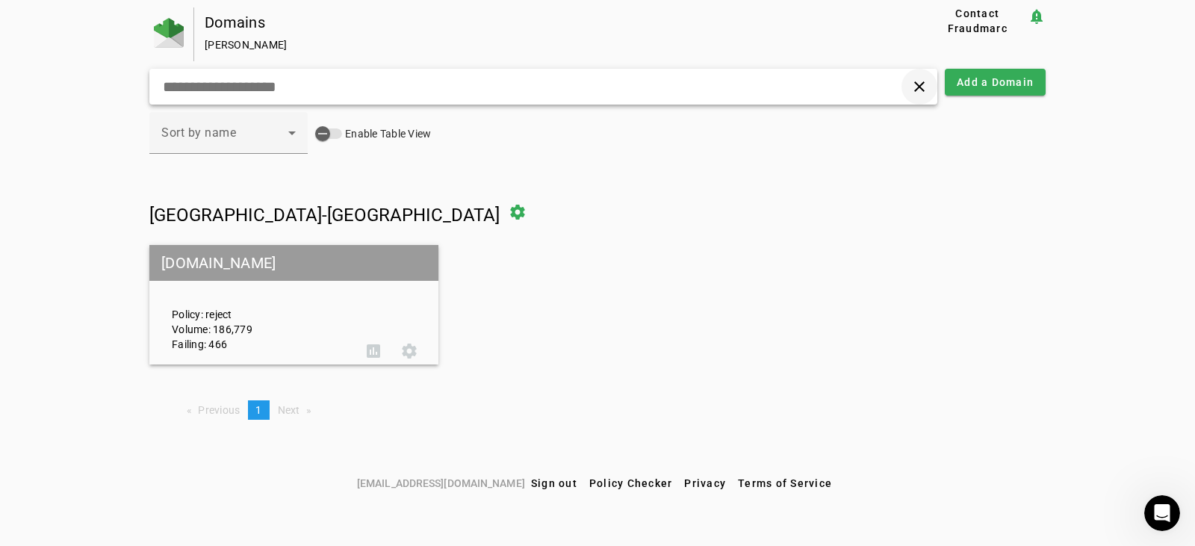
click at [926, 81] on span at bounding box center [920, 87] width 36 height 36
click at [500, 214] on span at bounding box center [518, 212] width 36 height 36
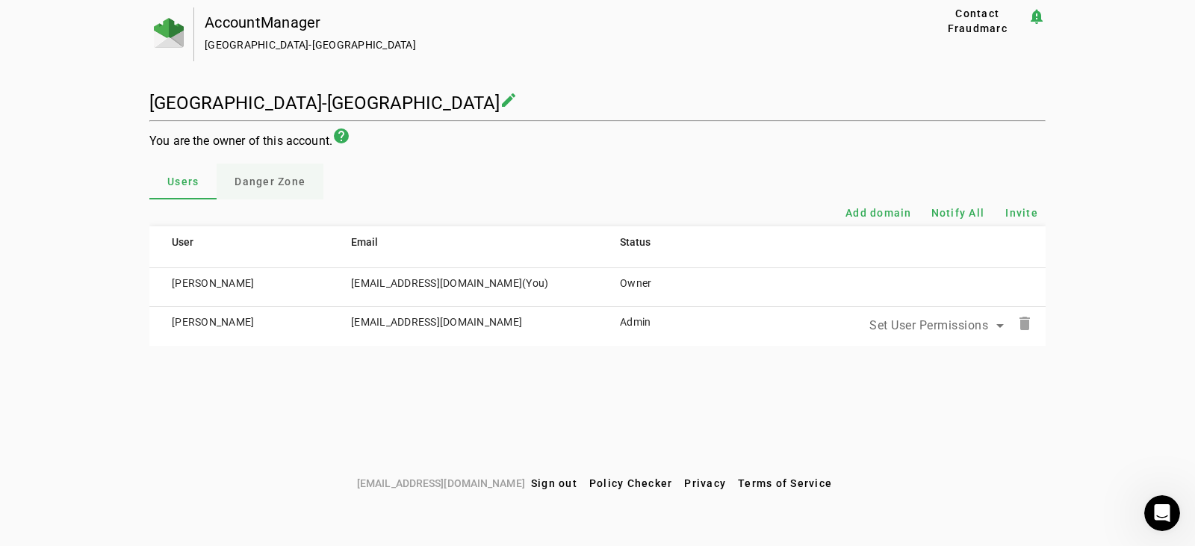
click at [273, 182] on span "Danger Zone" at bounding box center [270, 181] width 71 height 10
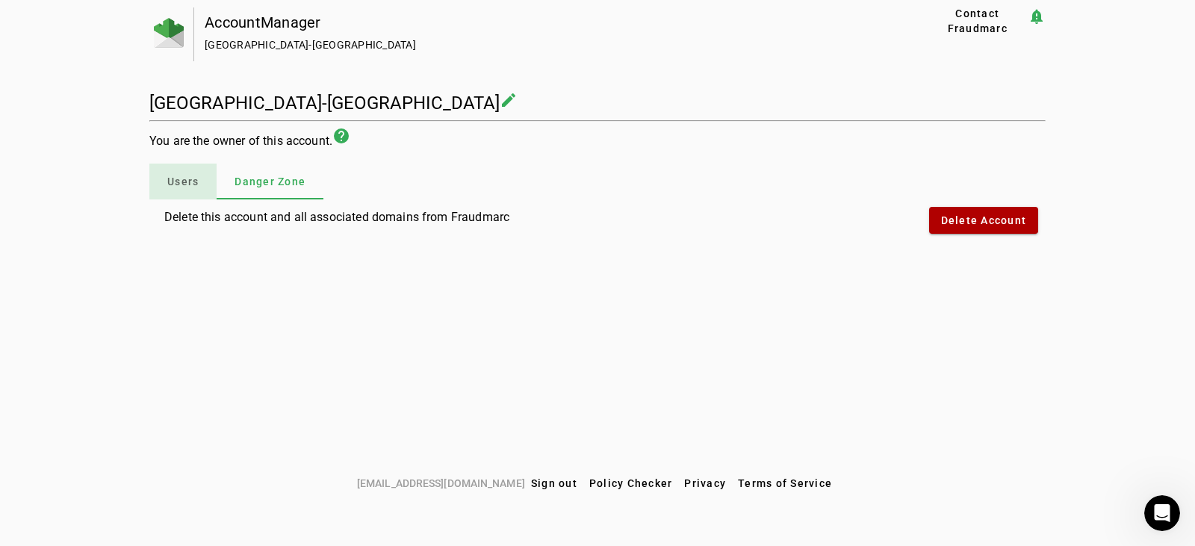
click at [200, 179] on div "Users" at bounding box center [182, 182] width 67 height 36
